Goal: Check status: Check status

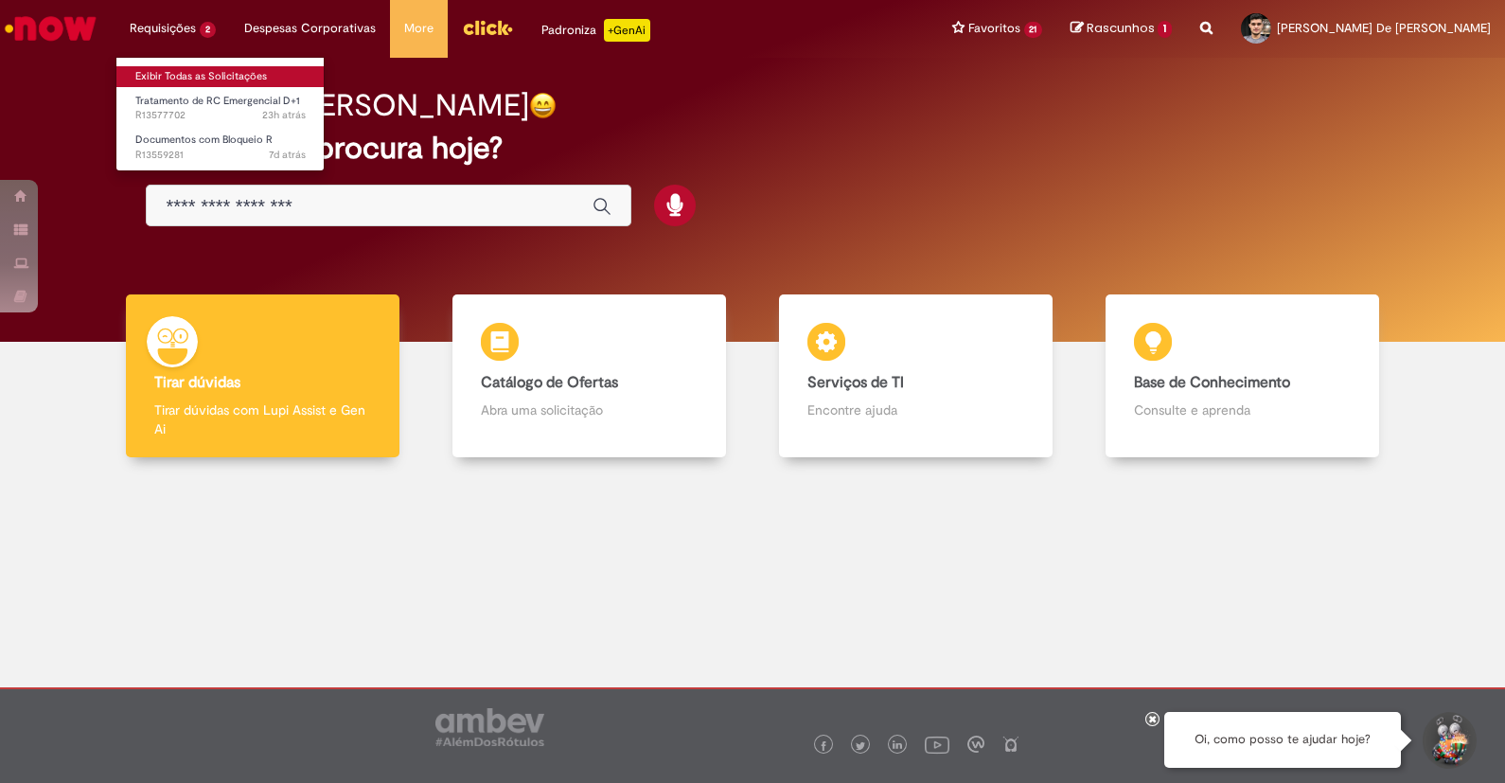
click at [179, 75] on link "Exibir Todas as Solicitações" at bounding box center [220, 76] width 208 height 21
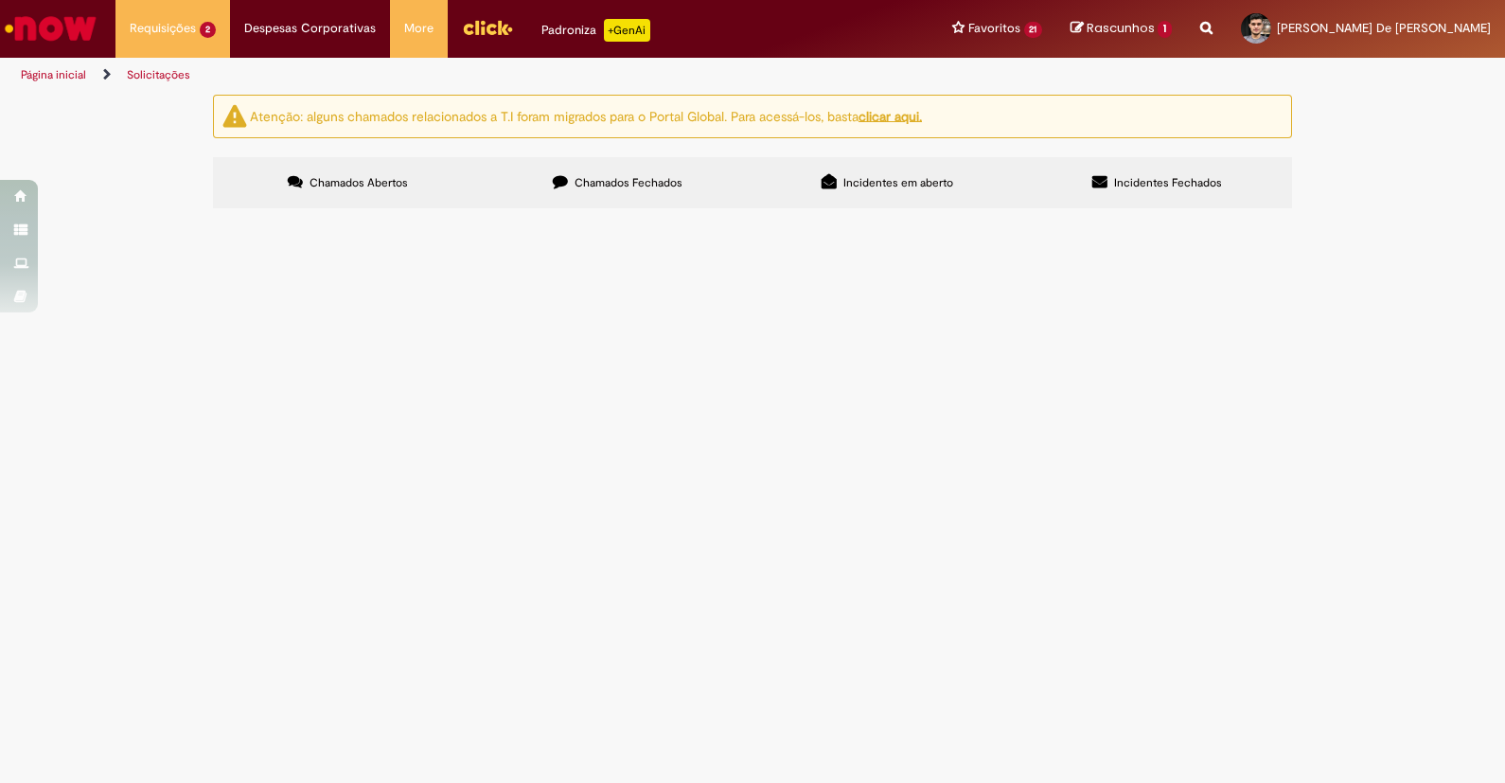
click at [0, 0] on span "R13577702" at bounding box center [0, 0] width 0 height 0
click at [0, 0] on td "R13577702" at bounding box center [0, 0] width 0 height 0
click at [0, 0] on span "R13577702" at bounding box center [0, 0] width 0 height 0
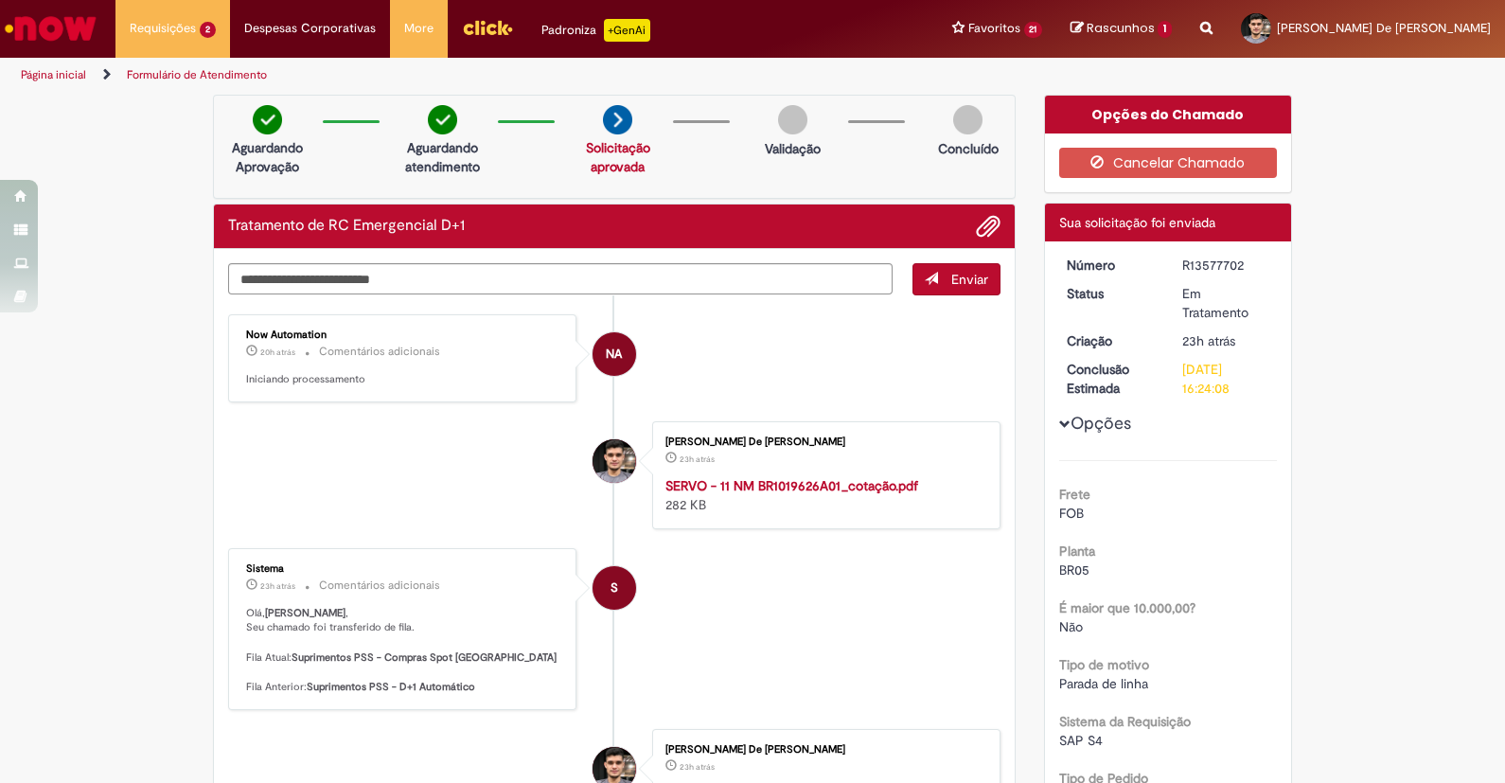
drag, startPoint x: 787, startPoint y: 350, endPoint x: 827, endPoint y: 298, distance: 66.1
click at [787, 350] on li "NA Now Automation 20h atrás 20 horas atrás Comentários adicionais Iniciando pro…" at bounding box center [614, 358] width 772 height 88
drag, startPoint x: 1464, startPoint y: 483, endPoint x: 1450, endPoint y: 483, distance: 14.2
